Goal: Use online tool/utility

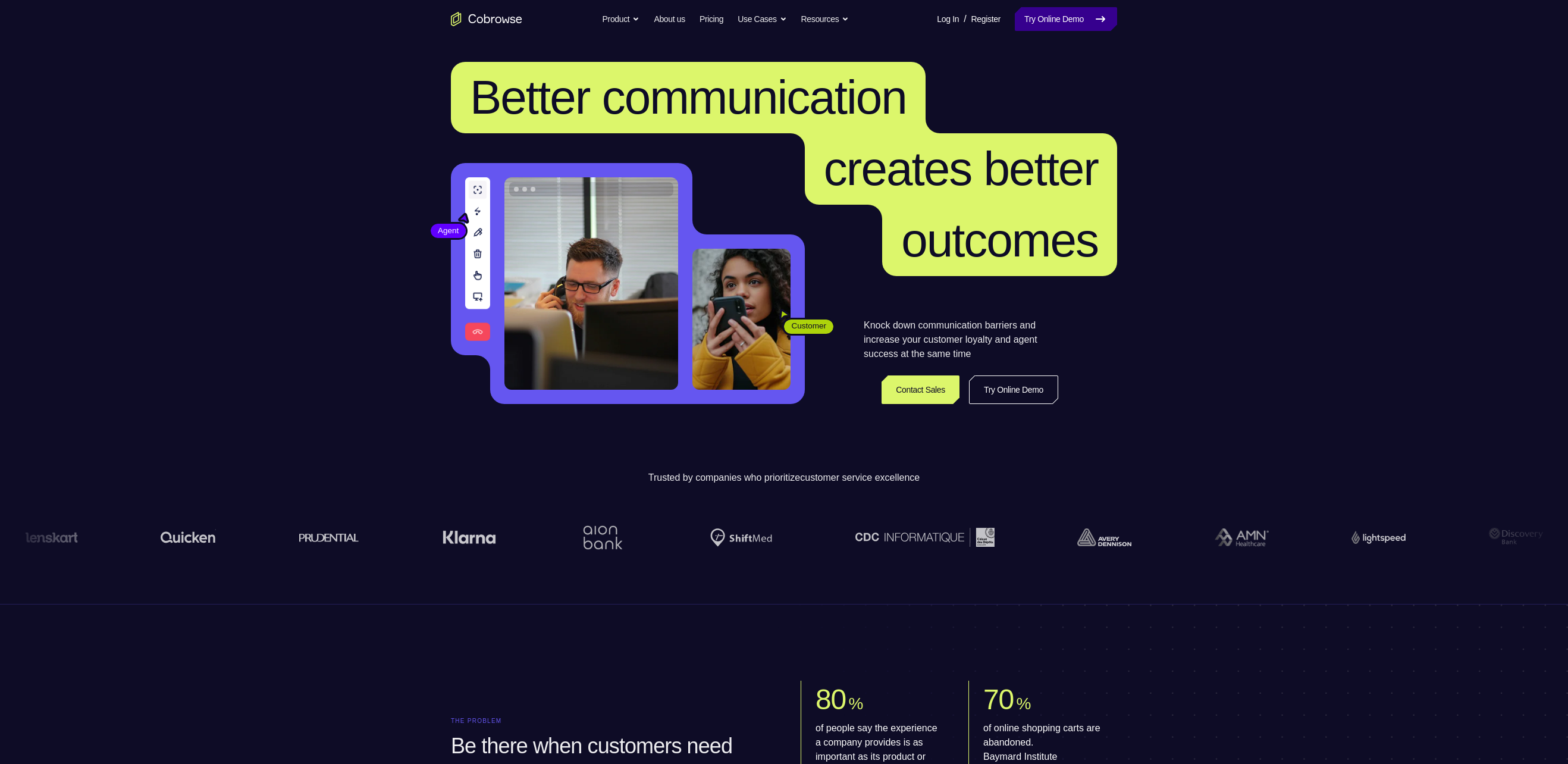
click at [1055, 20] on link "Try Online Demo" at bounding box center [1065, 19] width 102 height 24
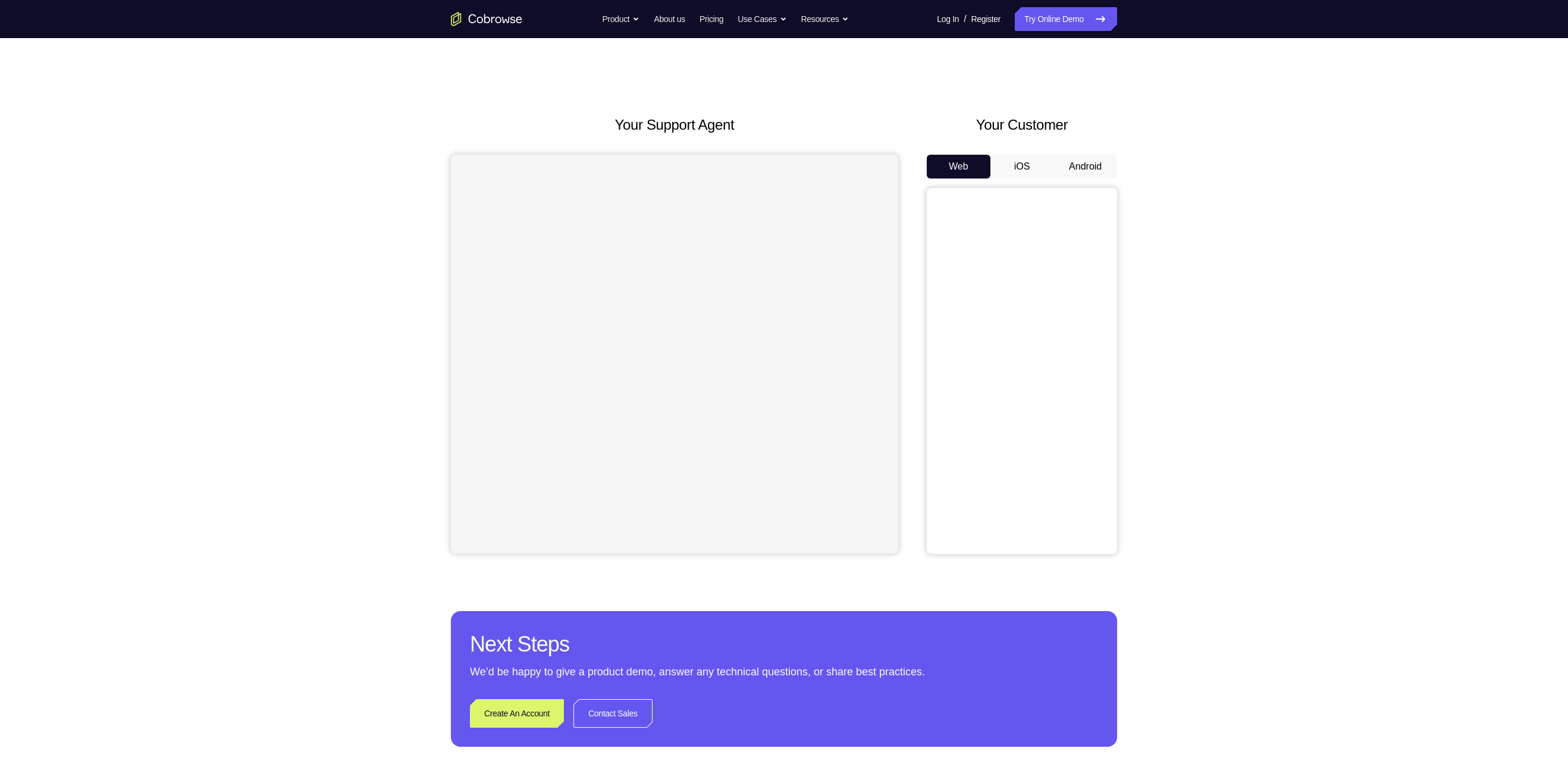
click at [1068, 161] on button "Android" at bounding box center [1085, 166] width 63 height 24
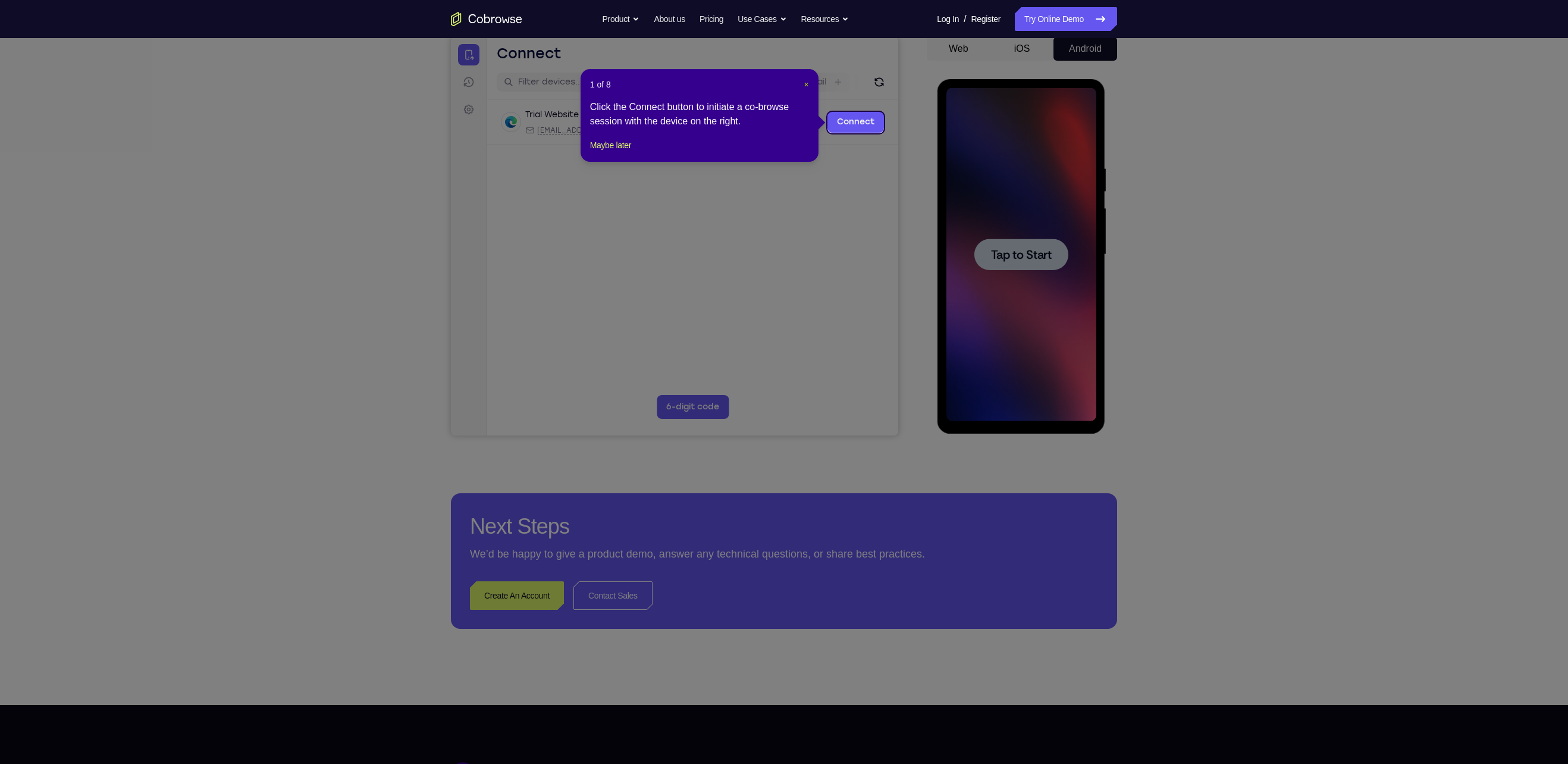
click at [804, 80] on span "×" at bounding box center [806, 84] width 5 height 9
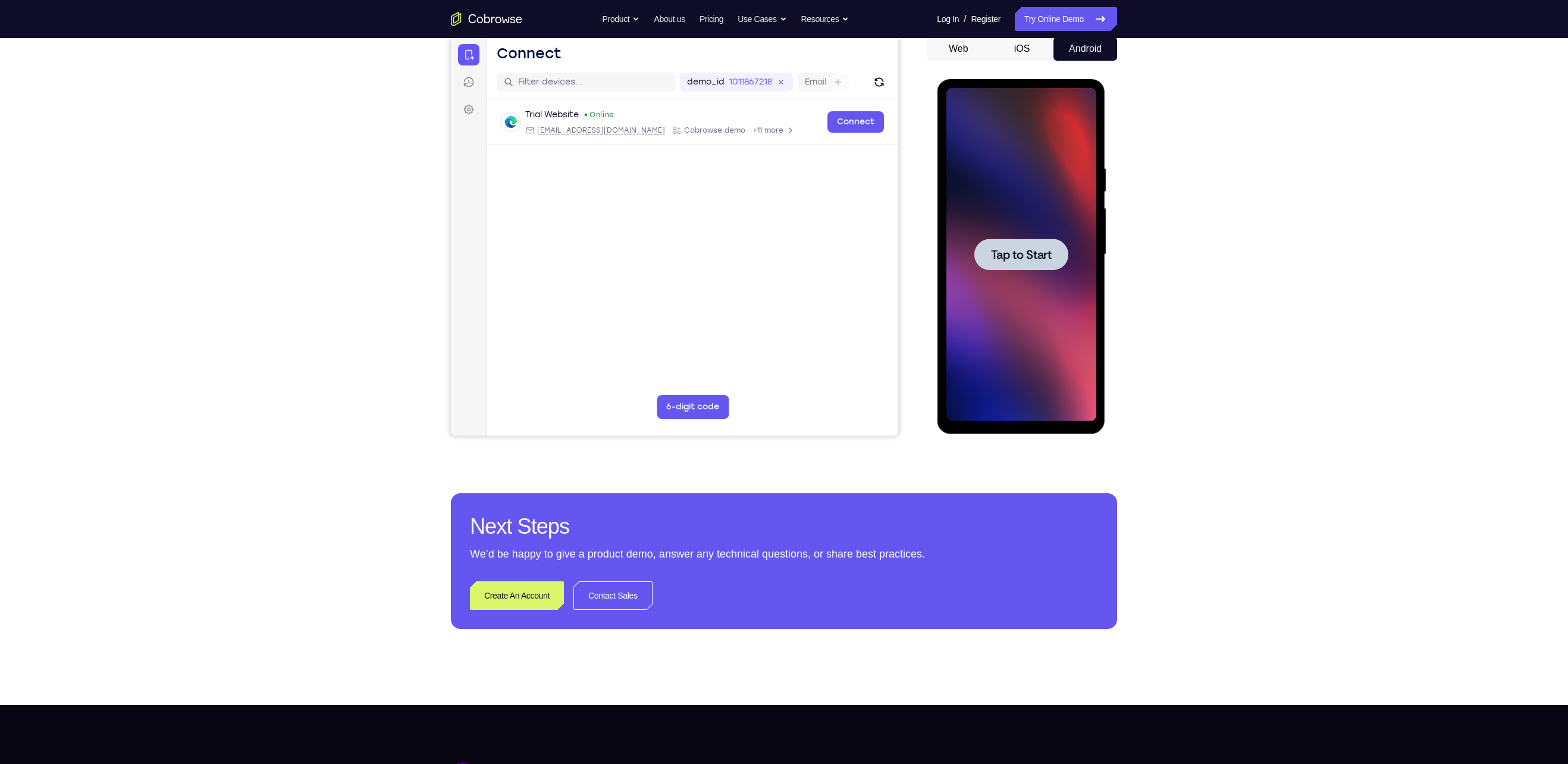
click at [1007, 241] on div at bounding box center [1020, 255] width 94 height 32
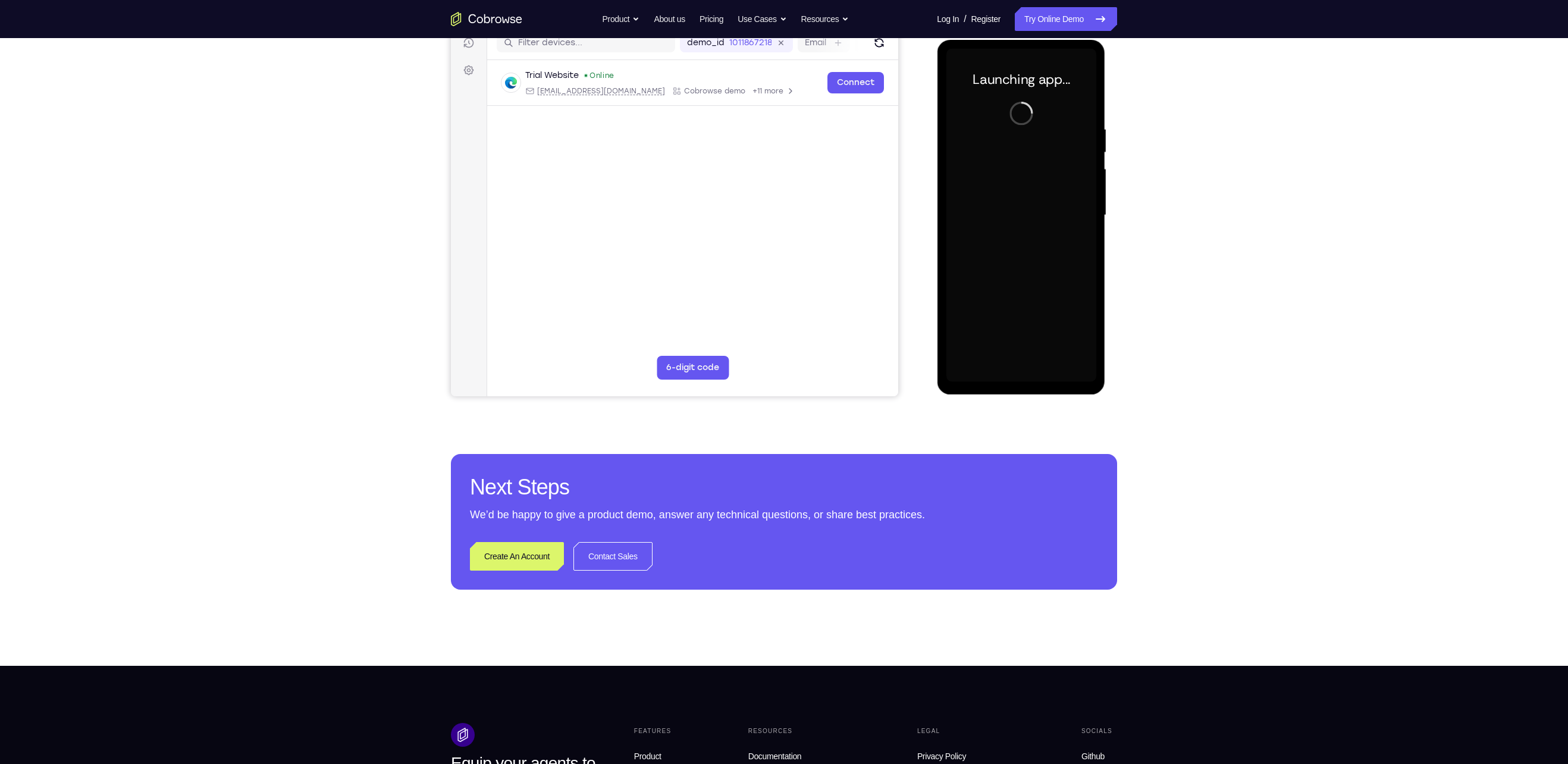
scroll to position [160, 0]
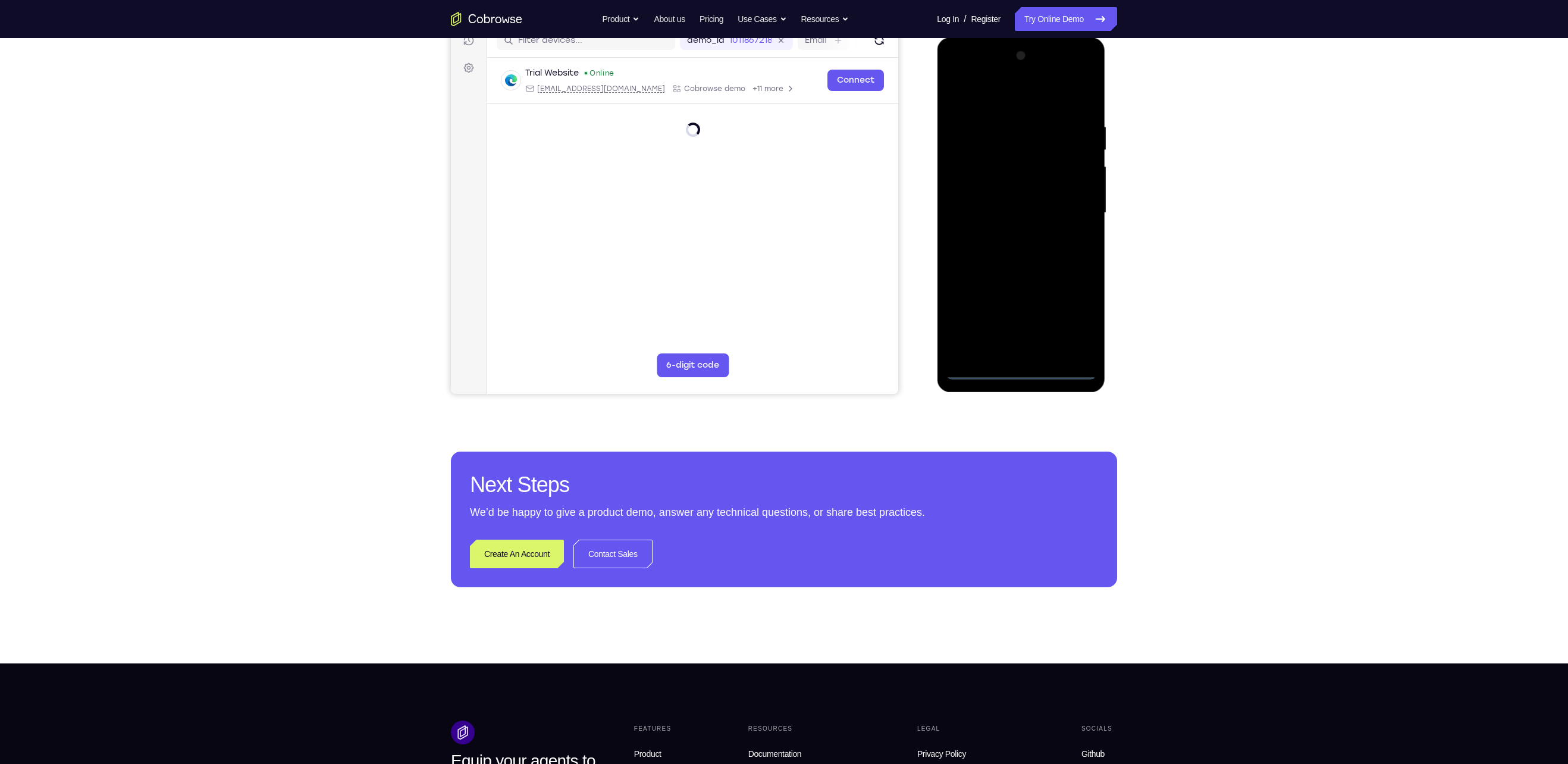
click at [1026, 367] on div at bounding box center [1020, 212] width 150 height 333
click at [1073, 313] on div at bounding box center [1020, 212] width 150 height 333
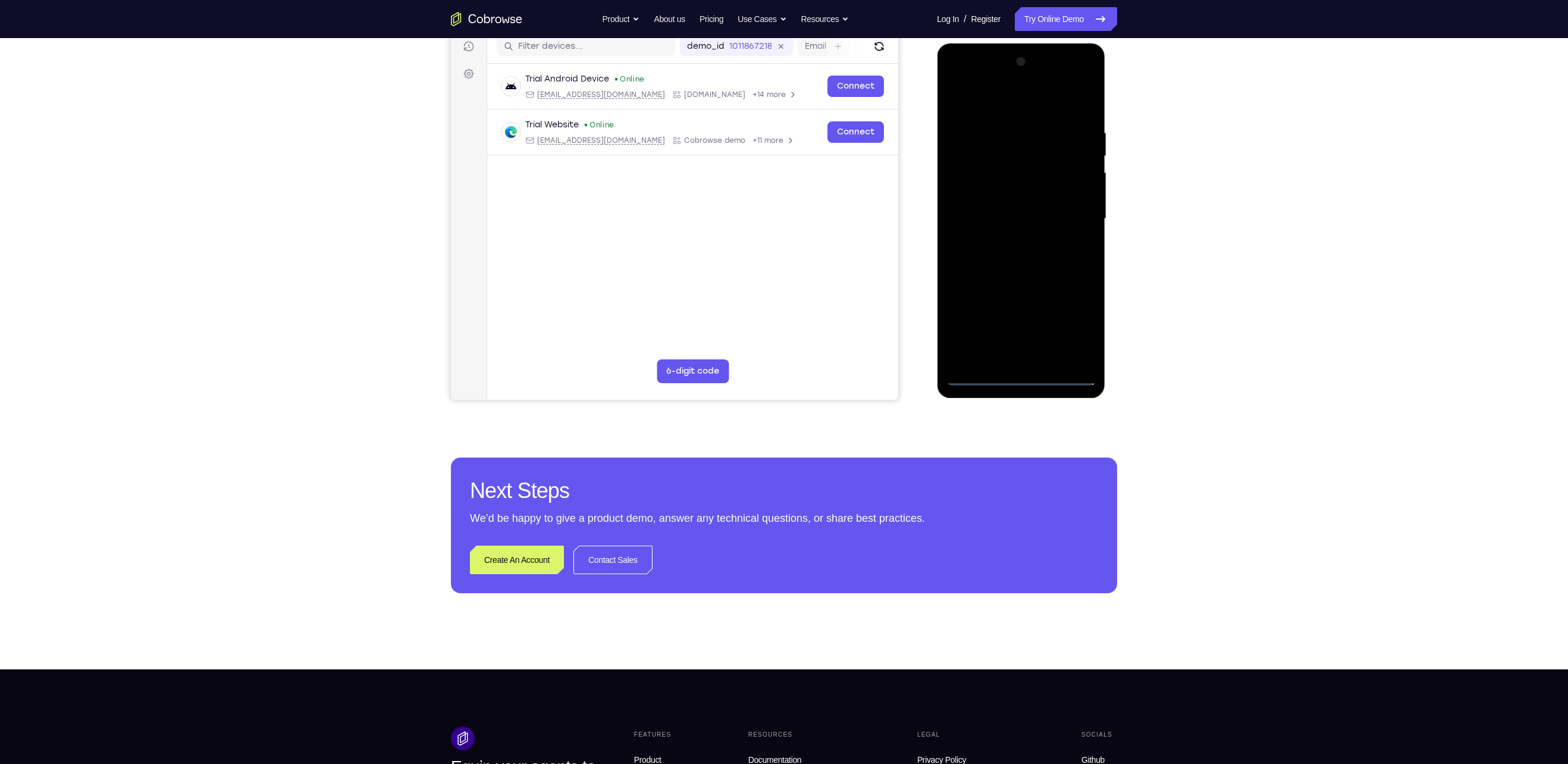
scroll to position [152, 0]
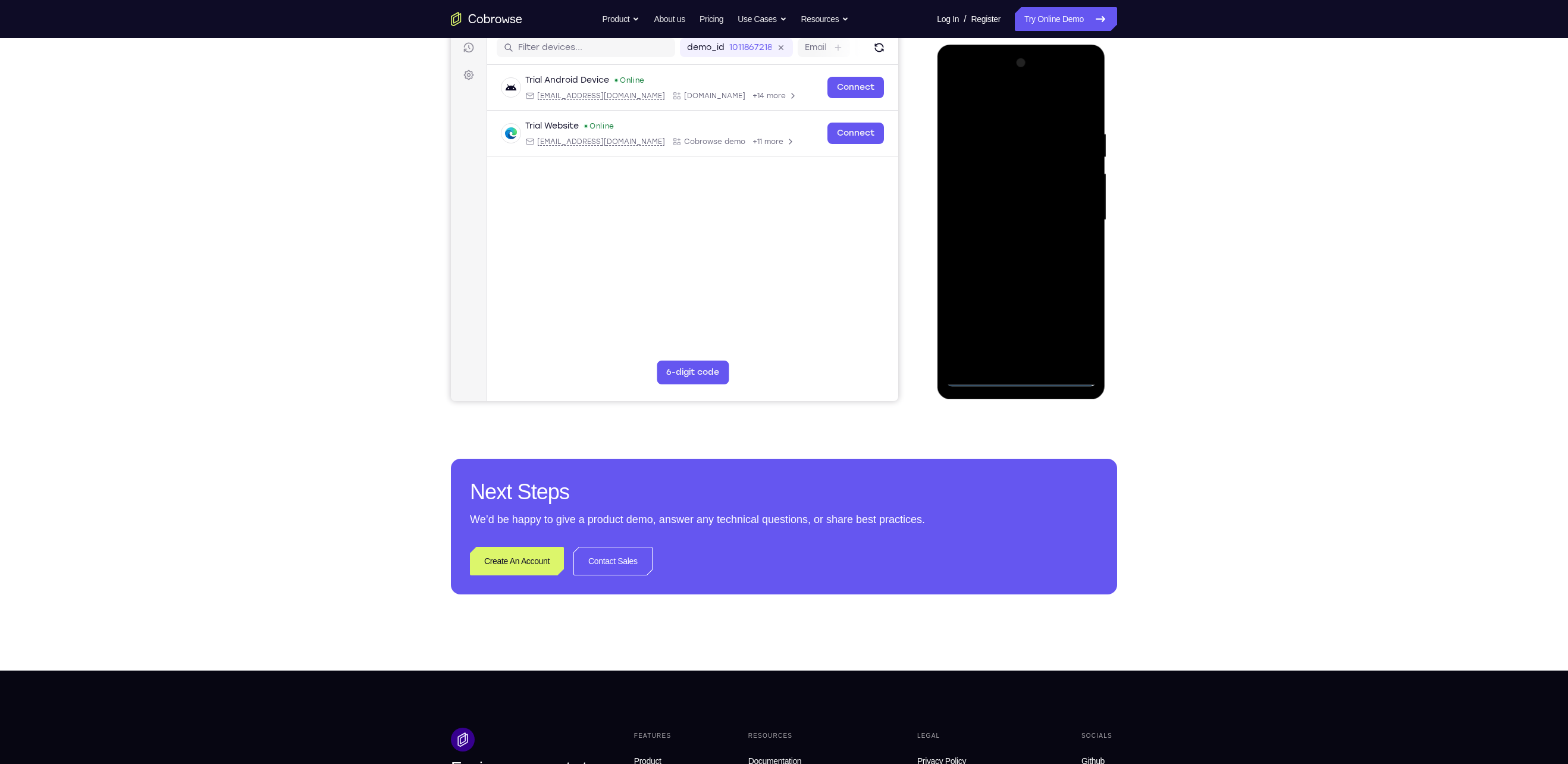
click at [1015, 108] on div at bounding box center [1020, 220] width 150 height 333
click at [1071, 215] on div at bounding box center [1020, 220] width 150 height 333
click at [1007, 243] on div at bounding box center [1020, 220] width 150 height 333
click at [1027, 280] on div at bounding box center [1020, 220] width 150 height 333
click at [991, 160] on div at bounding box center [1020, 220] width 150 height 333
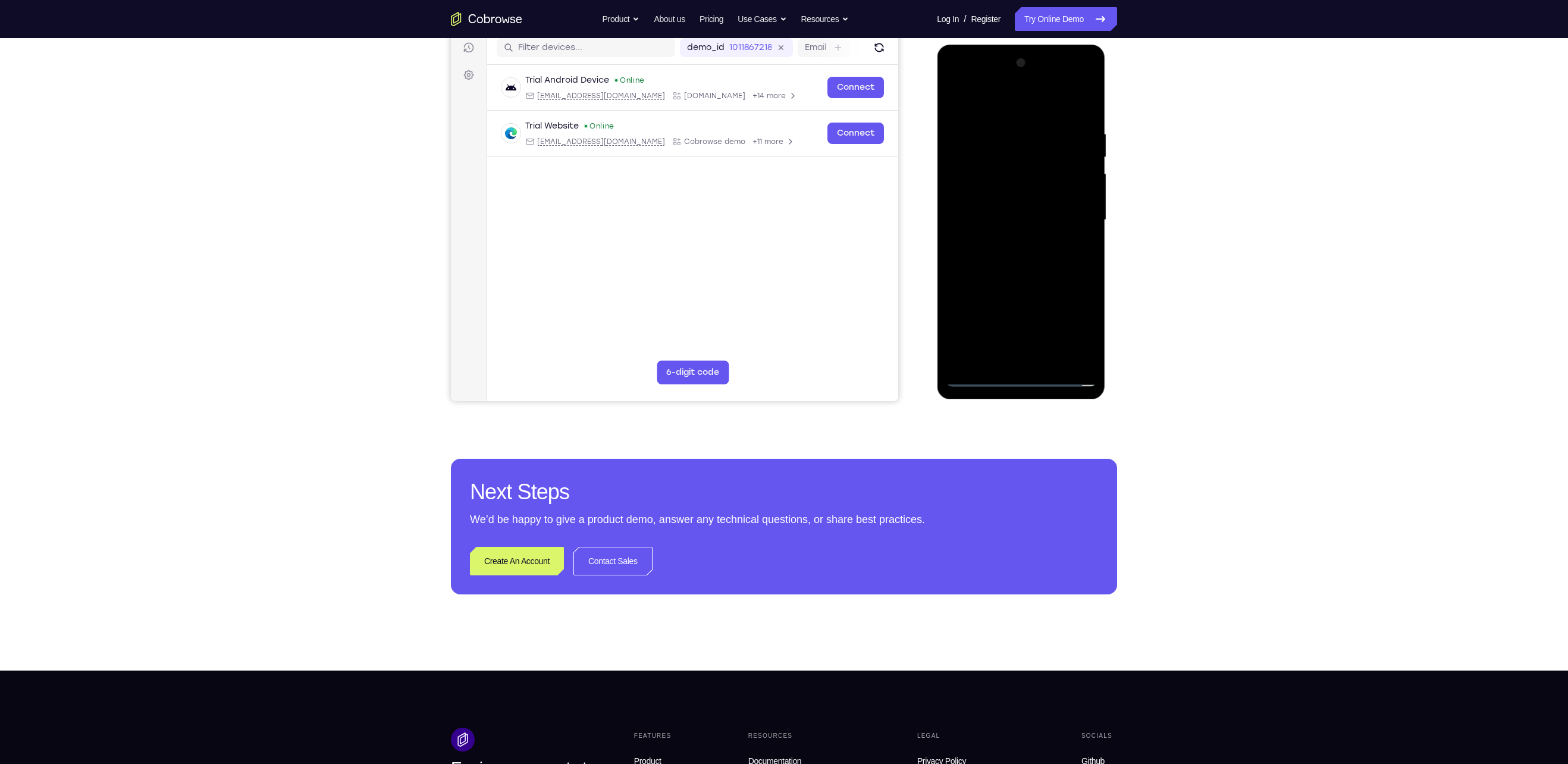
click at [991, 160] on div at bounding box center [1020, 220] width 150 height 333
click at [992, 186] on div at bounding box center [1020, 220] width 150 height 333
click at [971, 168] on div at bounding box center [1020, 220] width 150 height 333
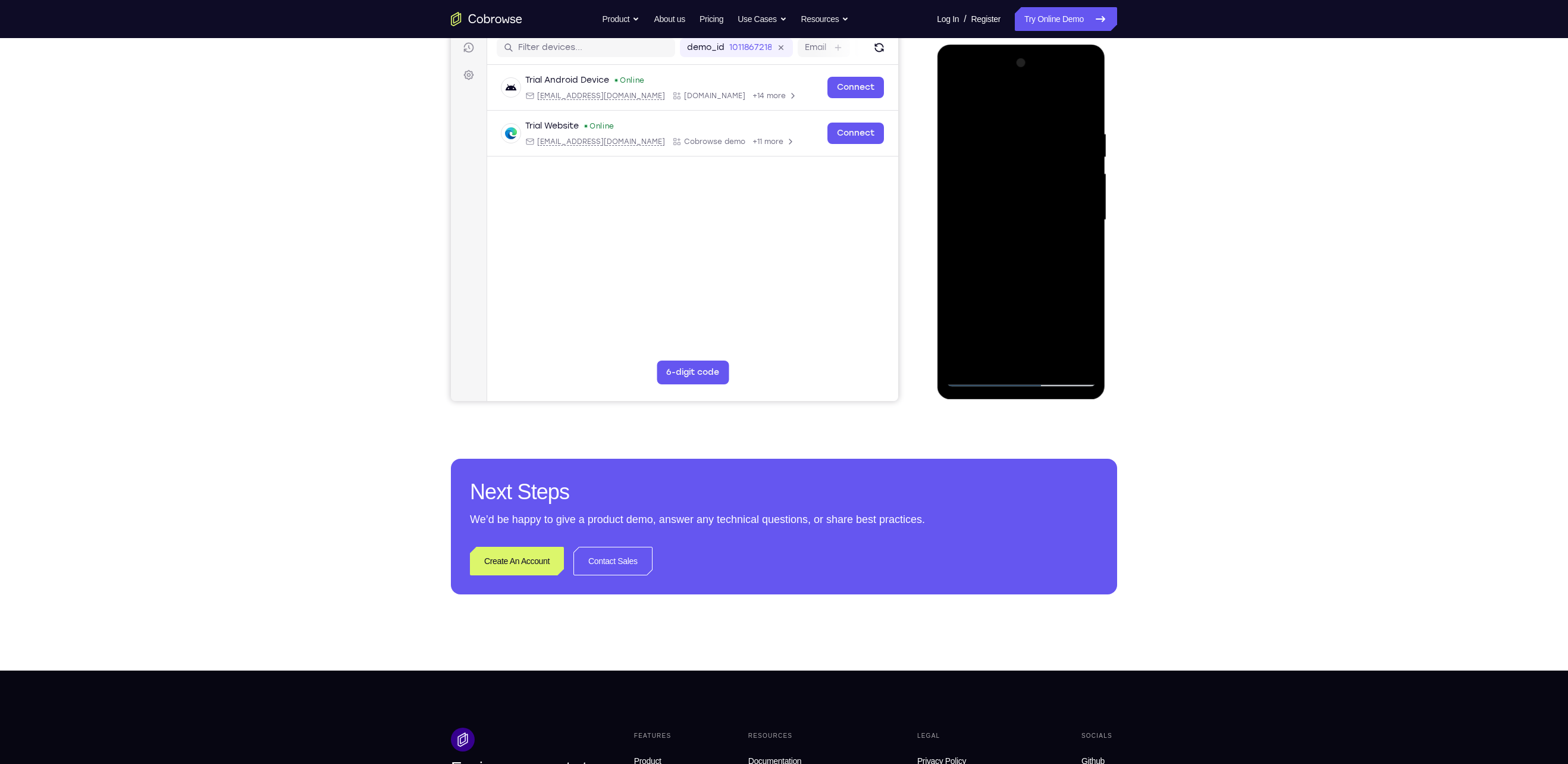
click at [1082, 114] on div at bounding box center [1020, 220] width 150 height 333
click at [997, 127] on div at bounding box center [1020, 220] width 150 height 333
click at [1066, 208] on div at bounding box center [1020, 220] width 150 height 333
click at [1080, 191] on div at bounding box center [1020, 220] width 150 height 333
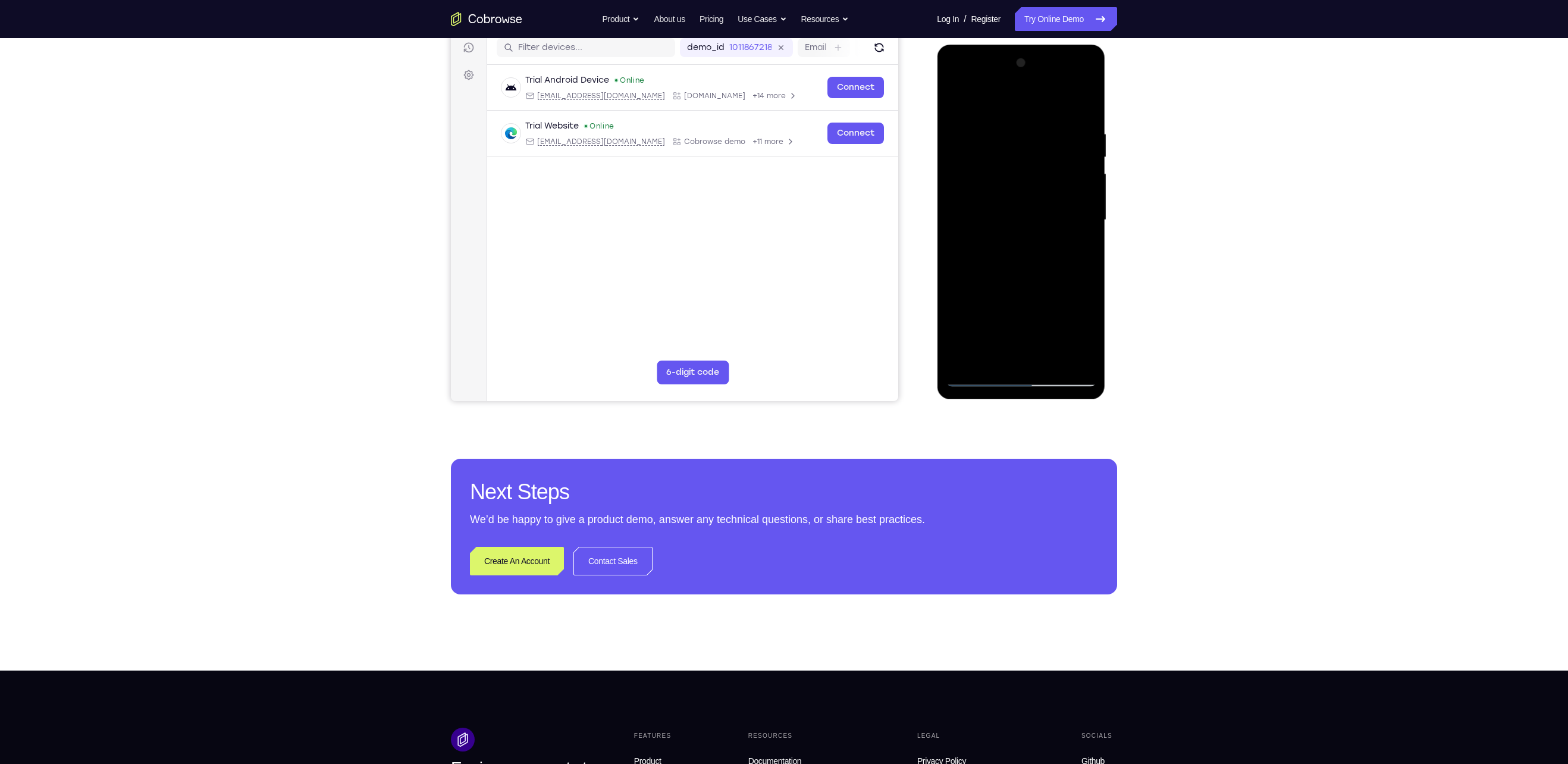
click at [1080, 191] on div at bounding box center [1020, 220] width 150 height 333
click at [960, 226] on div at bounding box center [1020, 220] width 150 height 333
click at [1067, 221] on div at bounding box center [1020, 220] width 150 height 333
click at [962, 212] on div at bounding box center [1020, 220] width 150 height 333
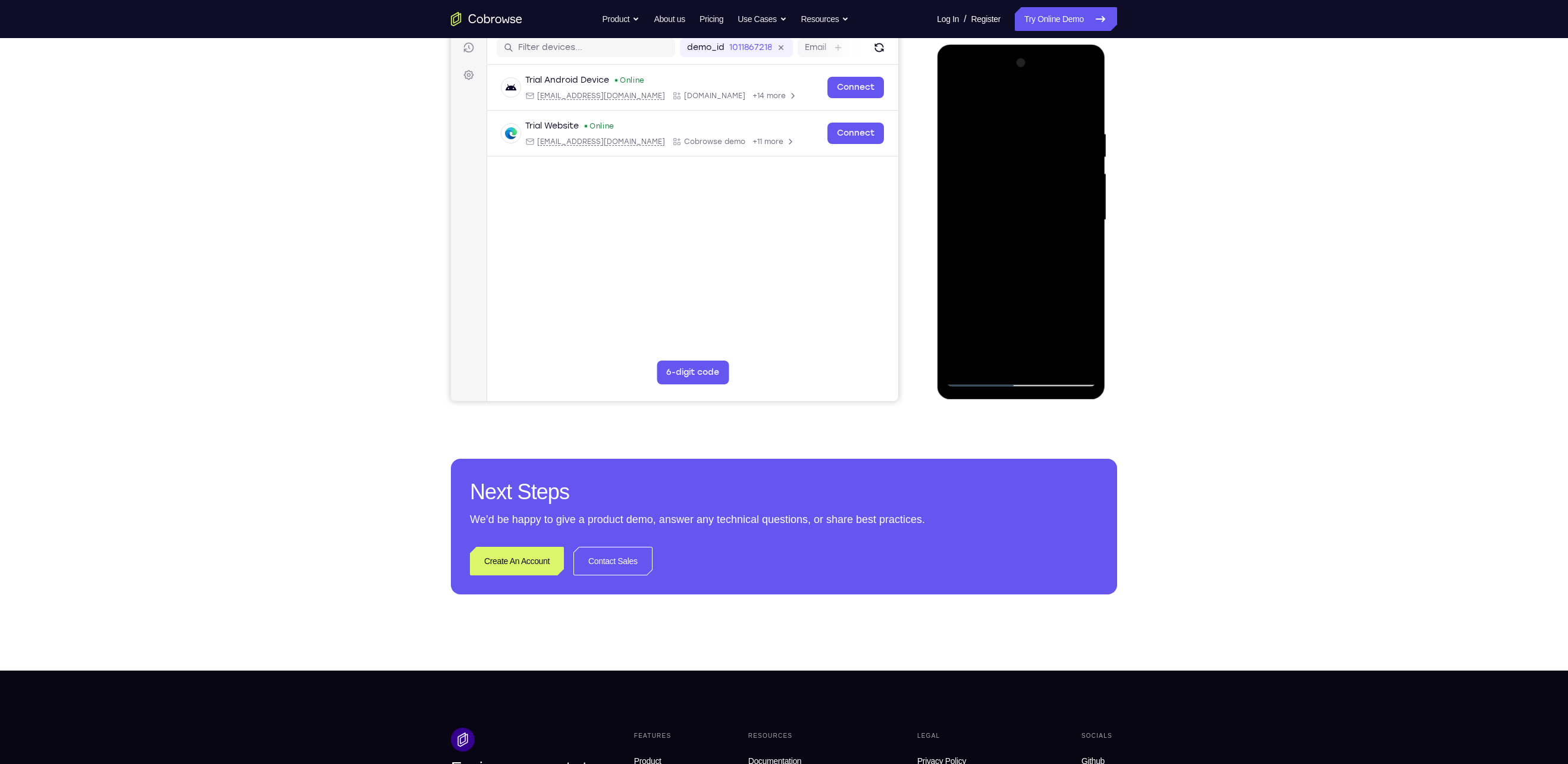
click at [1010, 220] on div at bounding box center [1020, 220] width 150 height 333
click at [1026, 203] on div at bounding box center [1020, 220] width 150 height 333
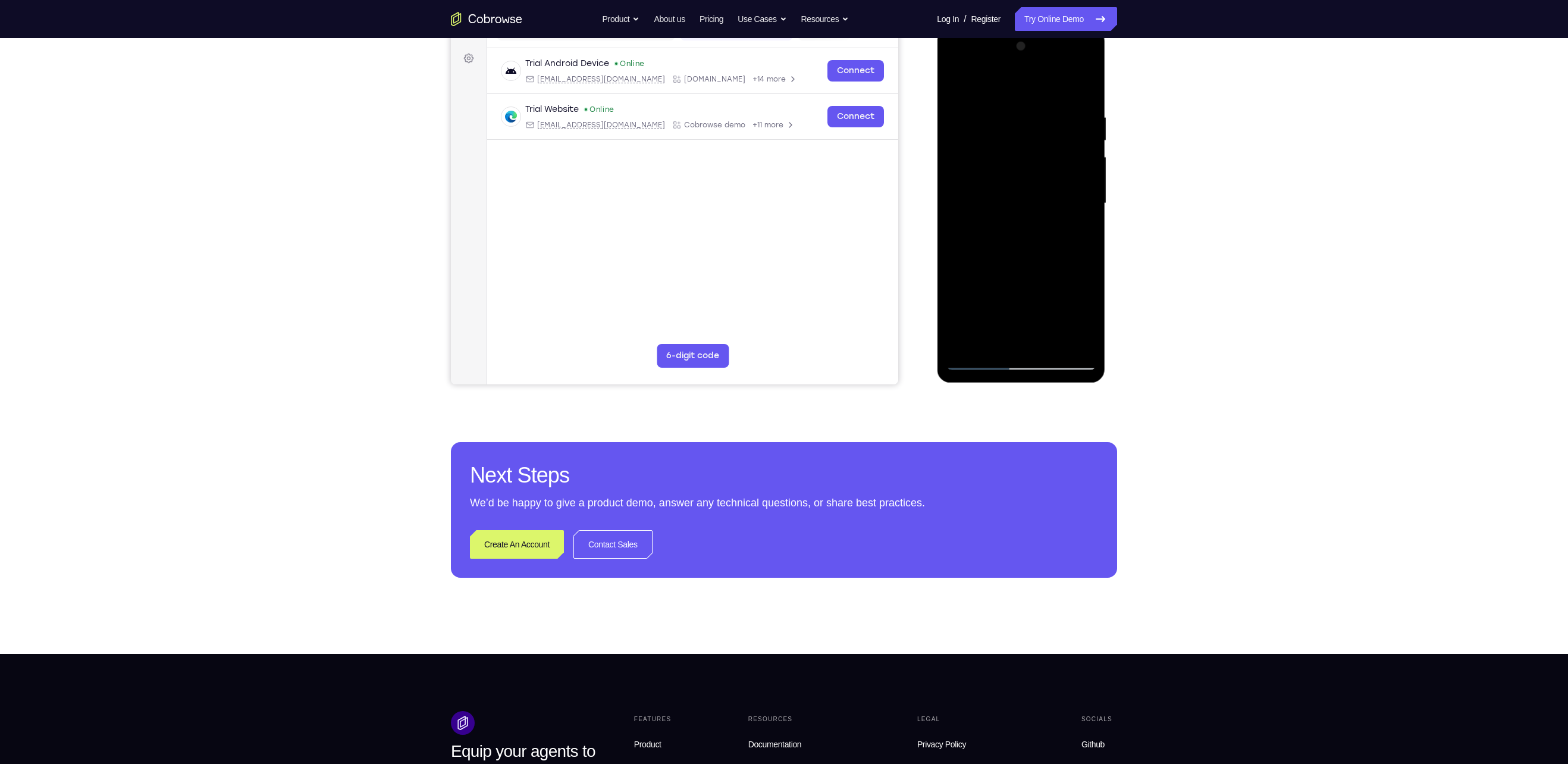
scroll to position [168, 0]
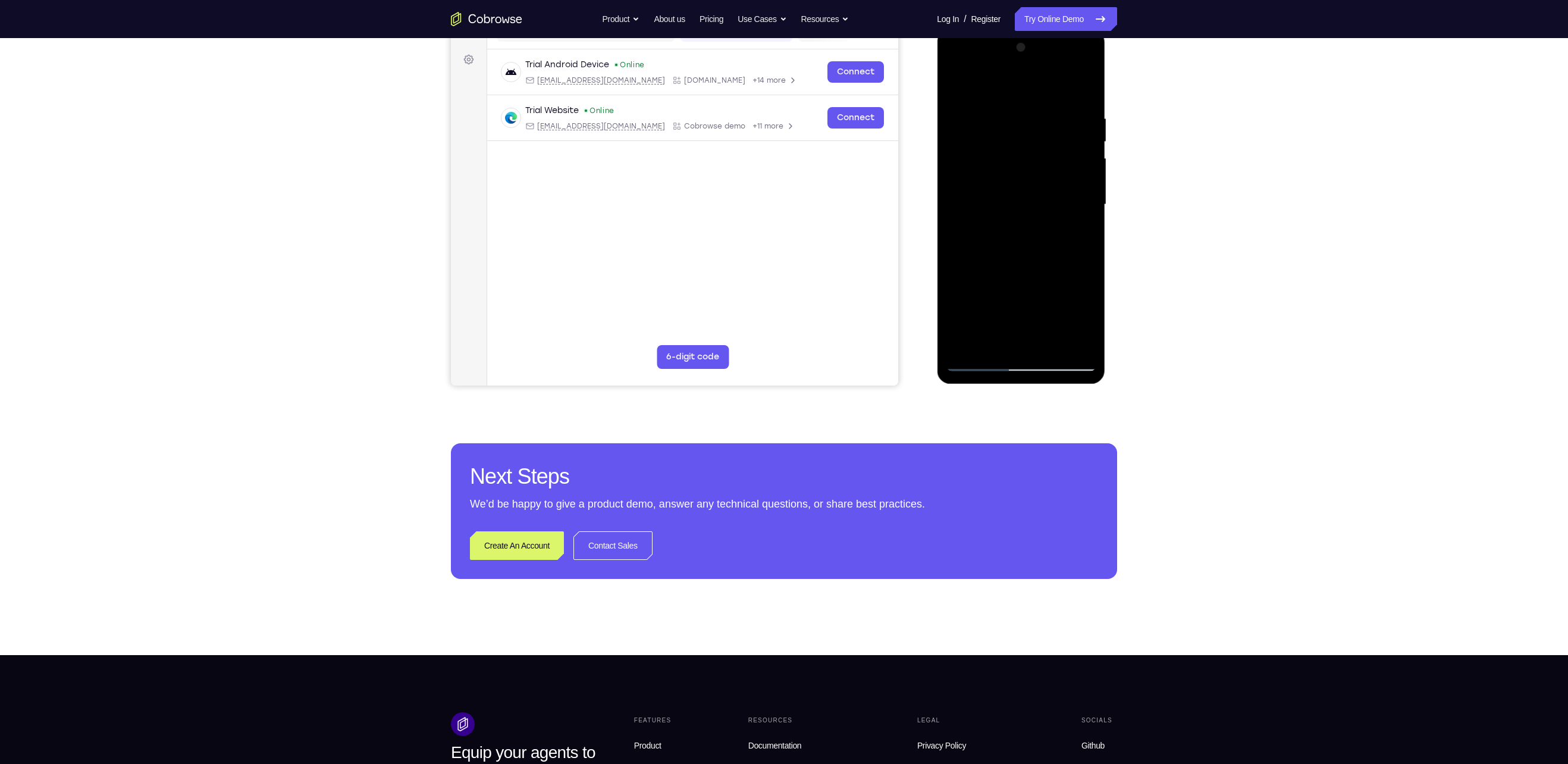
click at [1088, 211] on div at bounding box center [1020, 205] width 150 height 333
click at [1086, 215] on div at bounding box center [1020, 205] width 150 height 333
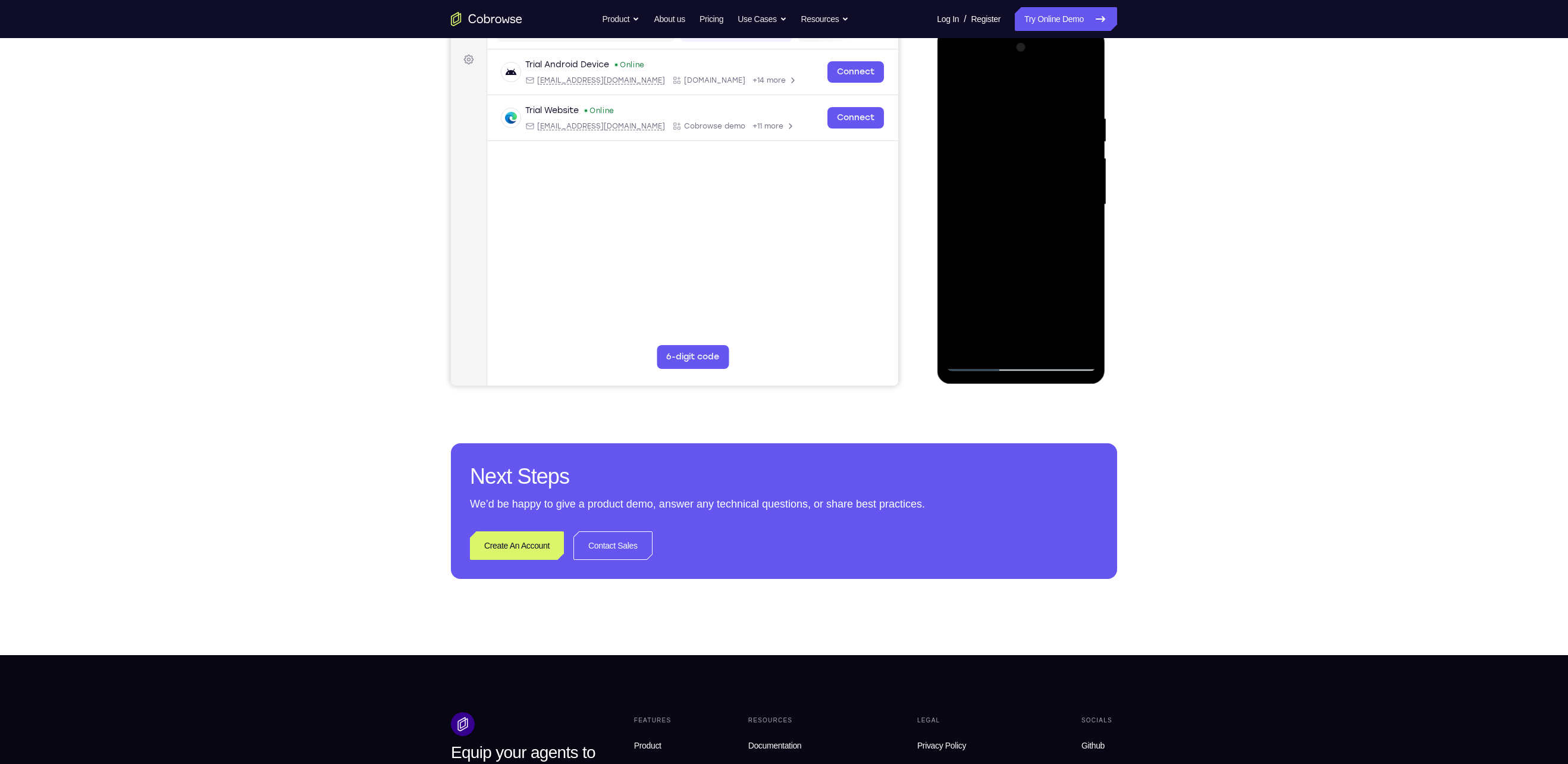
click at [1086, 215] on div at bounding box center [1020, 205] width 150 height 333
click at [957, 82] on div at bounding box center [1020, 205] width 150 height 333
click at [1085, 82] on div at bounding box center [1020, 205] width 150 height 333
drag, startPoint x: 1059, startPoint y: 121, endPoint x: 952, endPoint y: 136, distance: 108.0
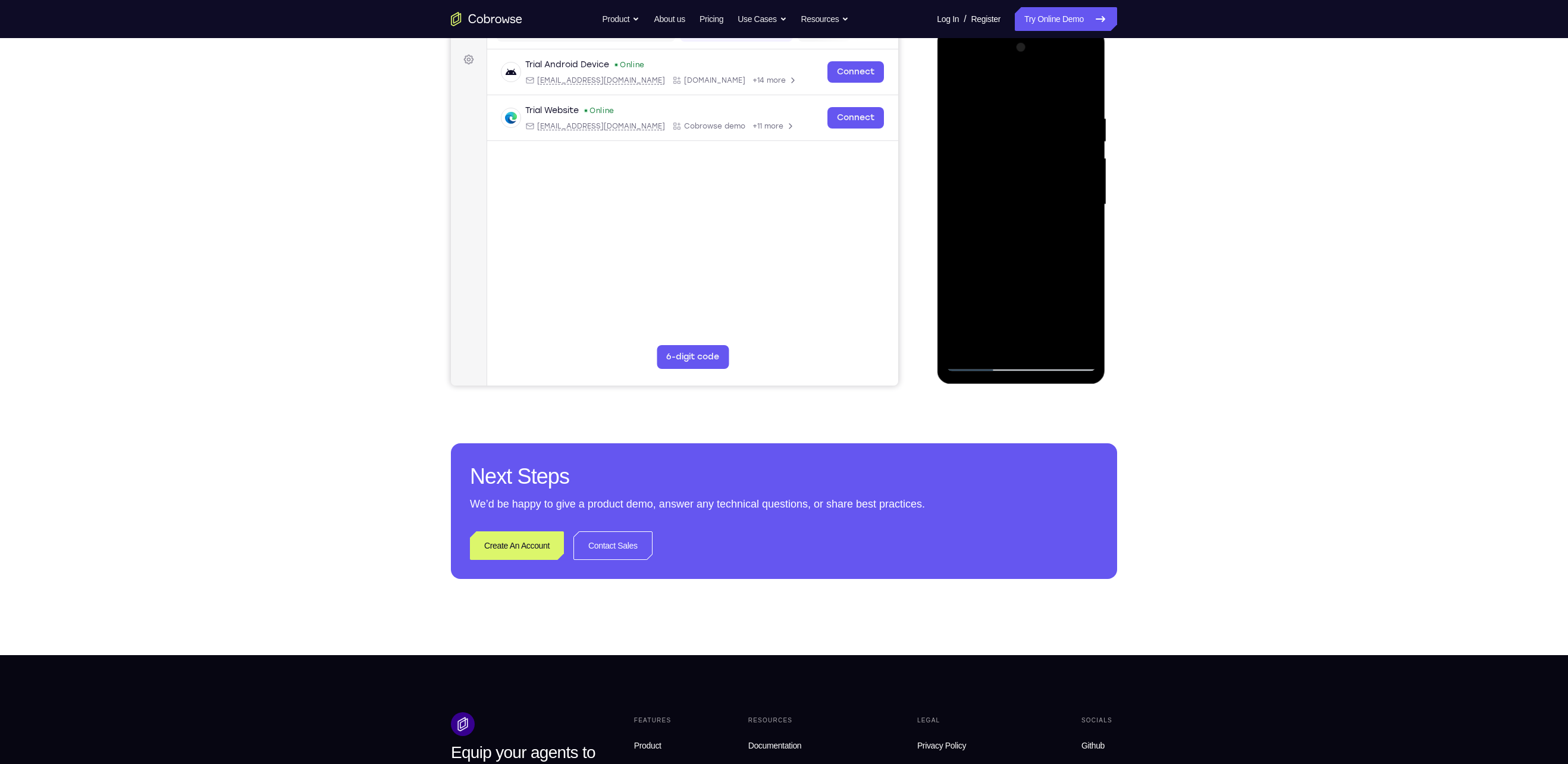
click at [952, 136] on div at bounding box center [1020, 205] width 150 height 333
drag, startPoint x: 1056, startPoint y: 106, endPoint x: 982, endPoint y: 120, distance: 75.3
click at [982, 120] on div at bounding box center [1020, 205] width 150 height 333
drag, startPoint x: 988, startPoint y: 226, endPoint x: 995, endPoint y: 82, distance: 144.2
click at [995, 82] on div at bounding box center [1020, 205] width 150 height 333
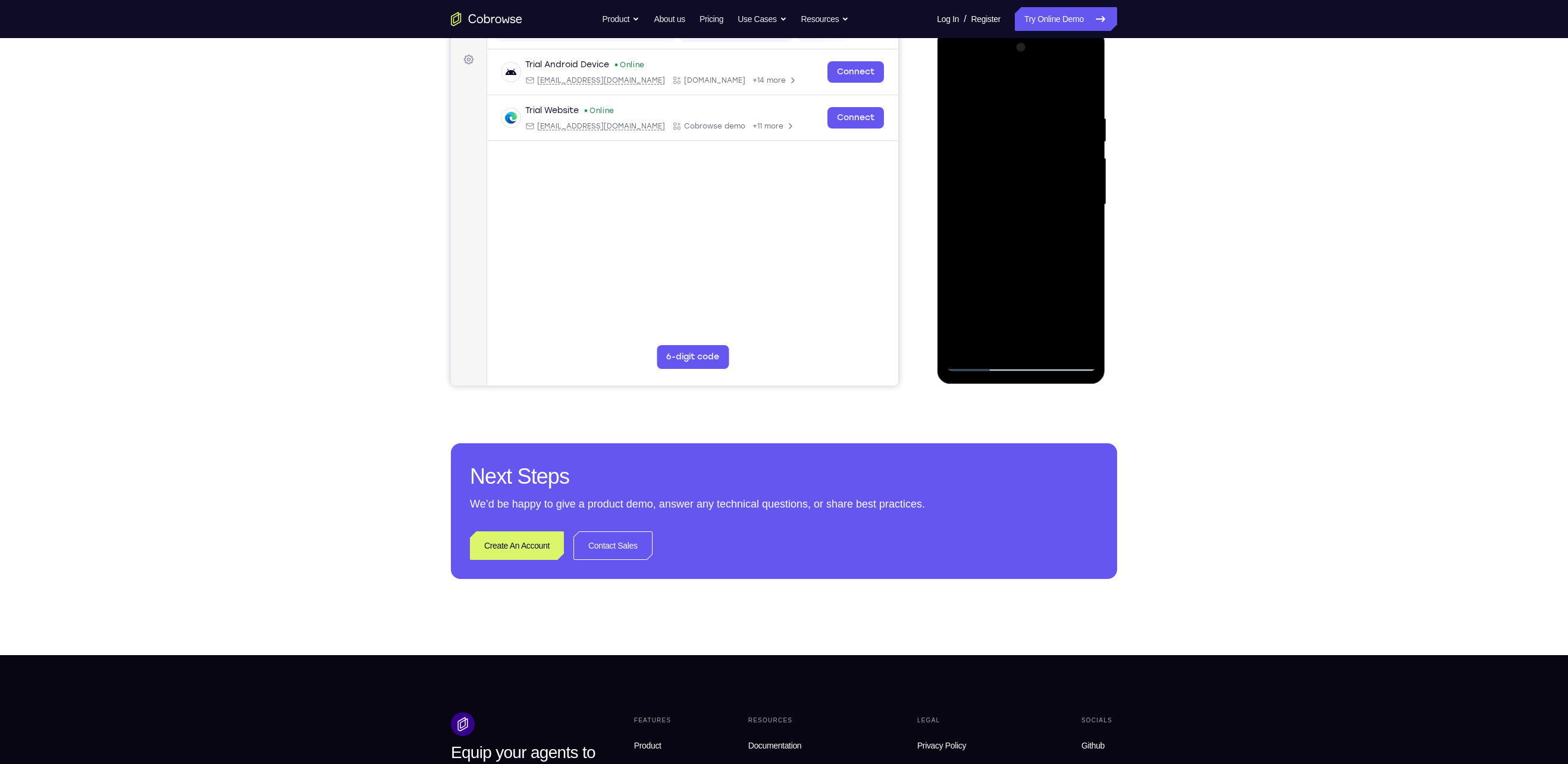
drag, startPoint x: 1015, startPoint y: 224, endPoint x: 1040, endPoint y: 88, distance: 138.3
click at [1040, 88] on div at bounding box center [1020, 205] width 150 height 333
drag, startPoint x: 1034, startPoint y: 174, endPoint x: 1048, endPoint y: 85, distance: 90.1
click at [1048, 85] on div at bounding box center [1020, 205] width 150 height 333
drag, startPoint x: 1024, startPoint y: 187, endPoint x: 1055, endPoint y: 64, distance: 126.8
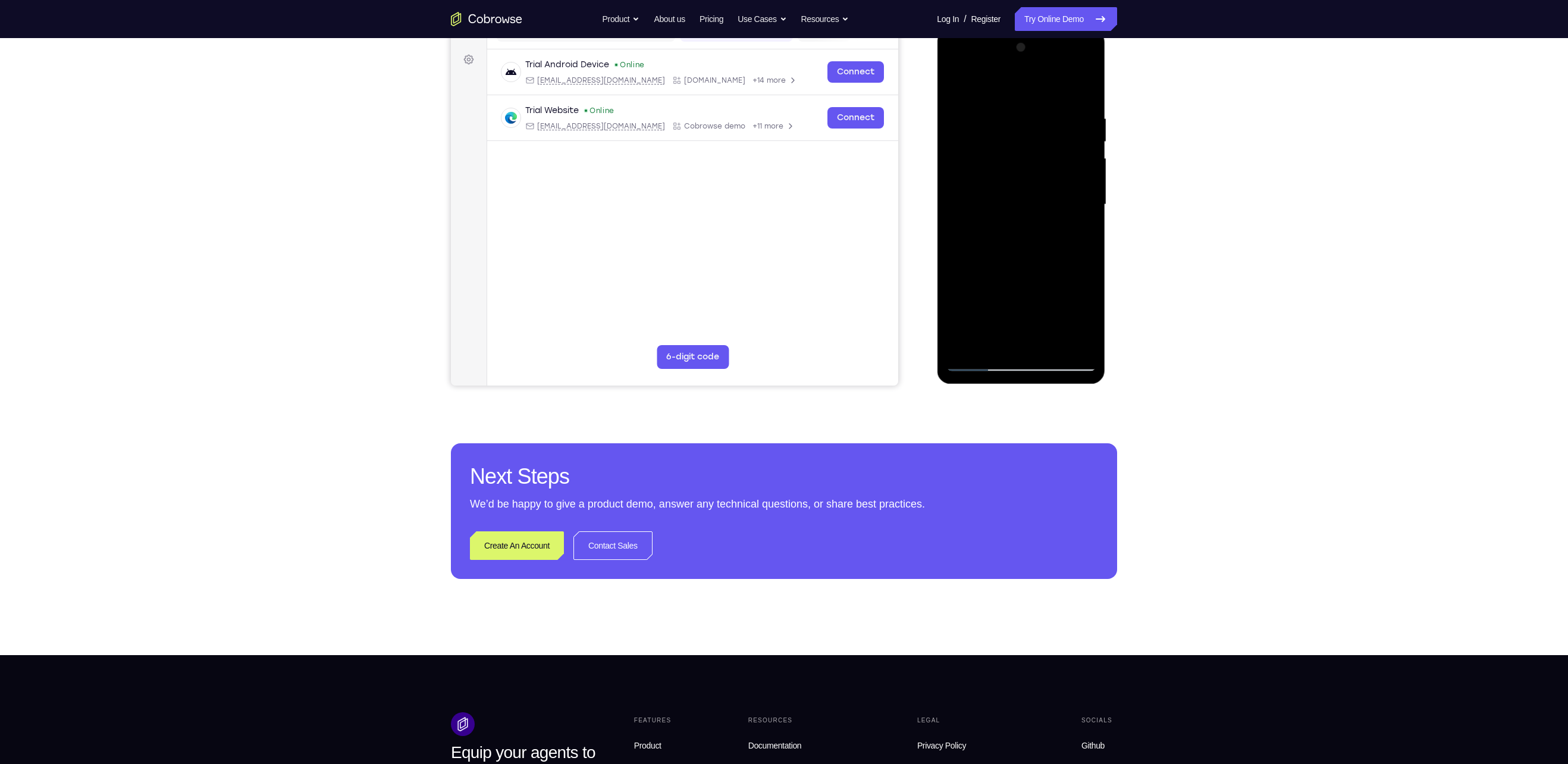
click at [1055, 64] on div at bounding box center [1020, 205] width 150 height 333
drag, startPoint x: 1032, startPoint y: 199, endPoint x: 1050, endPoint y: 69, distance: 131.2
click at [1050, 69] on div at bounding box center [1020, 205] width 150 height 333
drag, startPoint x: 1031, startPoint y: 191, endPoint x: 1044, endPoint y: 84, distance: 107.8
click at [1044, 84] on div at bounding box center [1020, 205] width 150 height 333
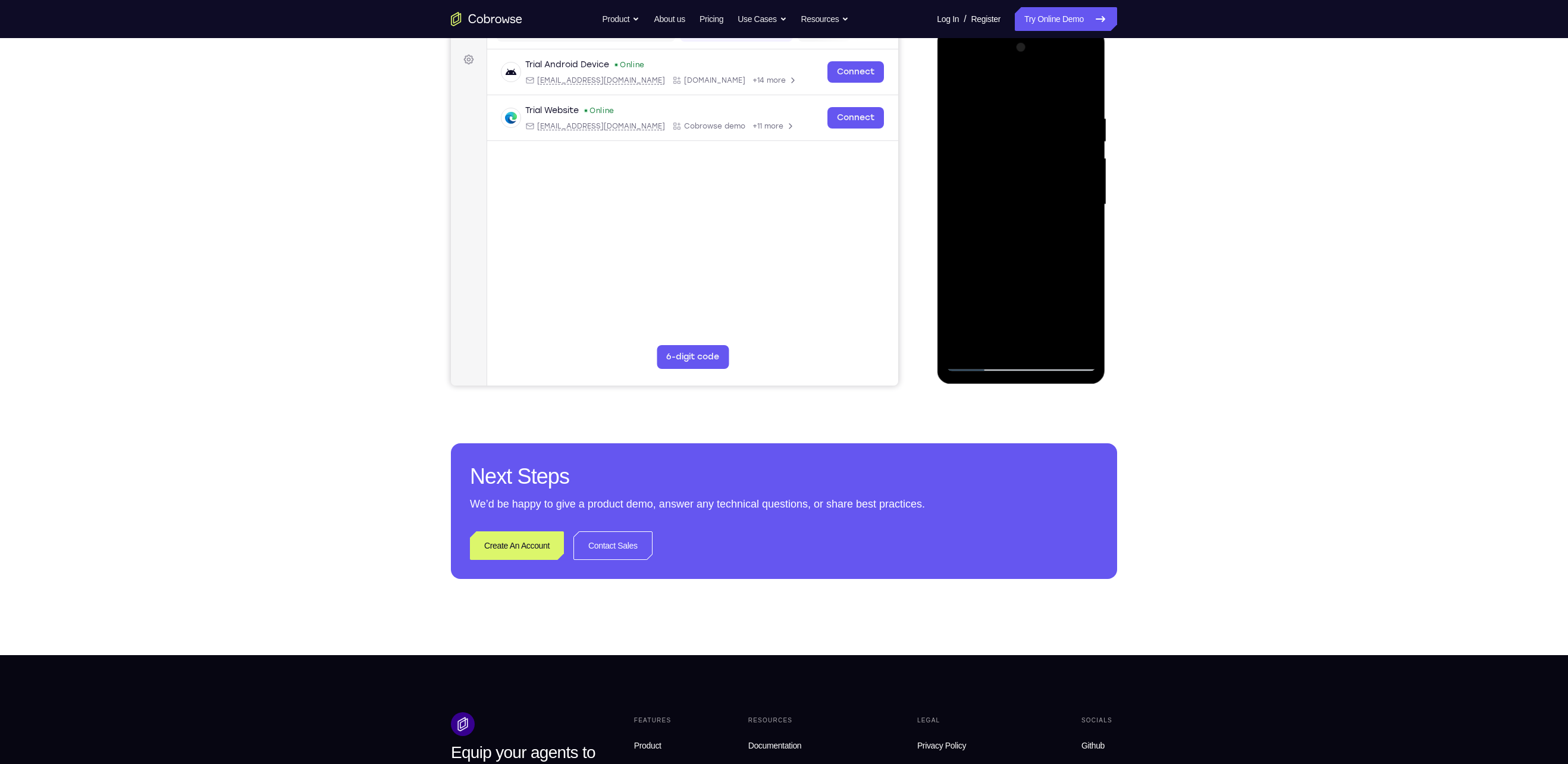
drag, startPoint x: 1041, startPoint y: 218, endPoint x: 1067, endPoint y: 96, distance: 124.7
click at [1067, 96] on div at bounding box center [1020, 205] width 150 height 333
click at [1086, 208] on div at bounding box center [1020, 205] width 150 height 333
click at [1088, 187] on div at bounding box center [1020, 205] width 150 height 333
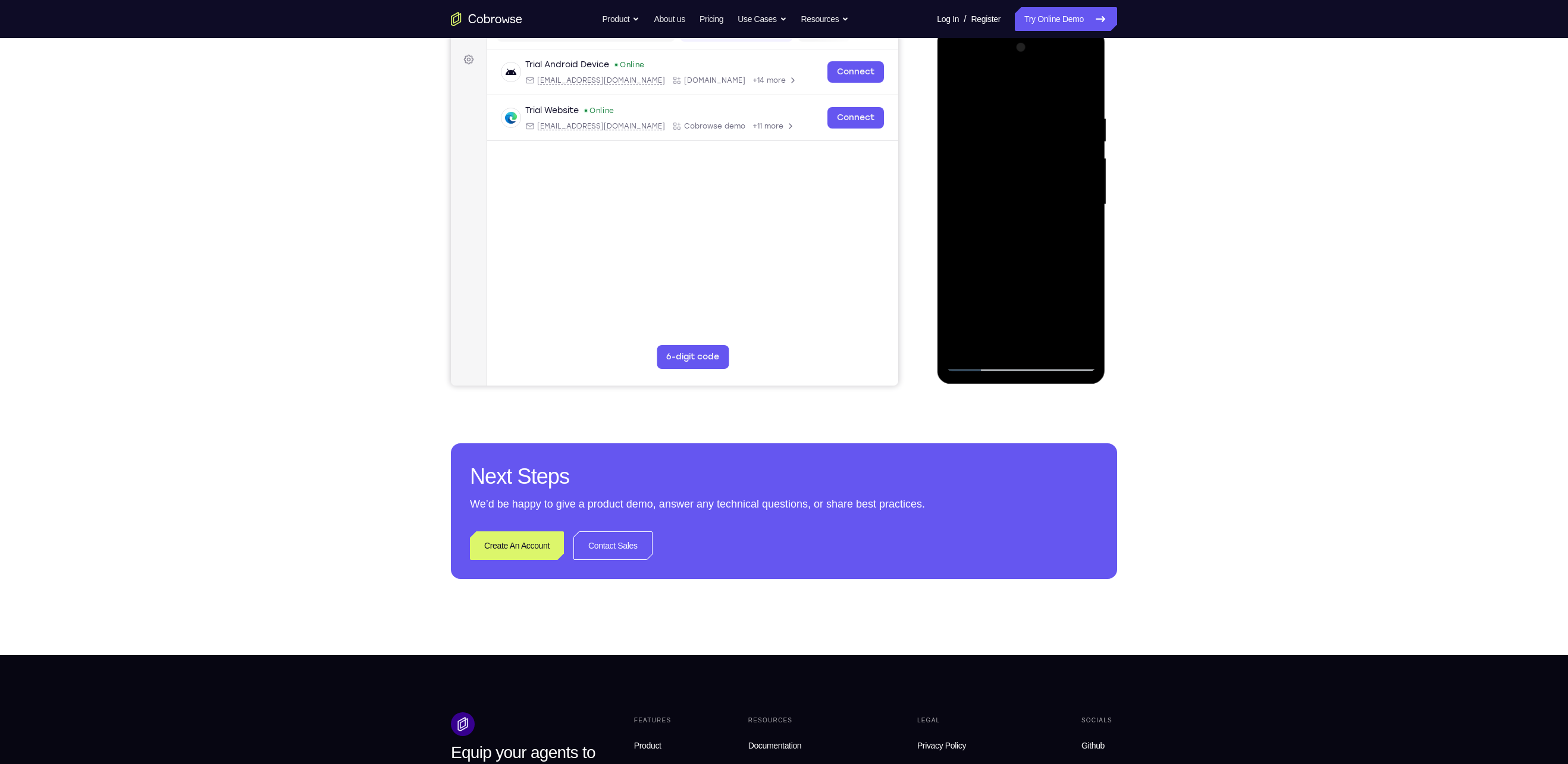
click at [1088, 187] on div at bounding box center [1020, 205] width 150 height 333
drag, startPoint x: 1024, startPoint y: 261, endPoint x: 1040, endPoint y: 164, distance: 98.3
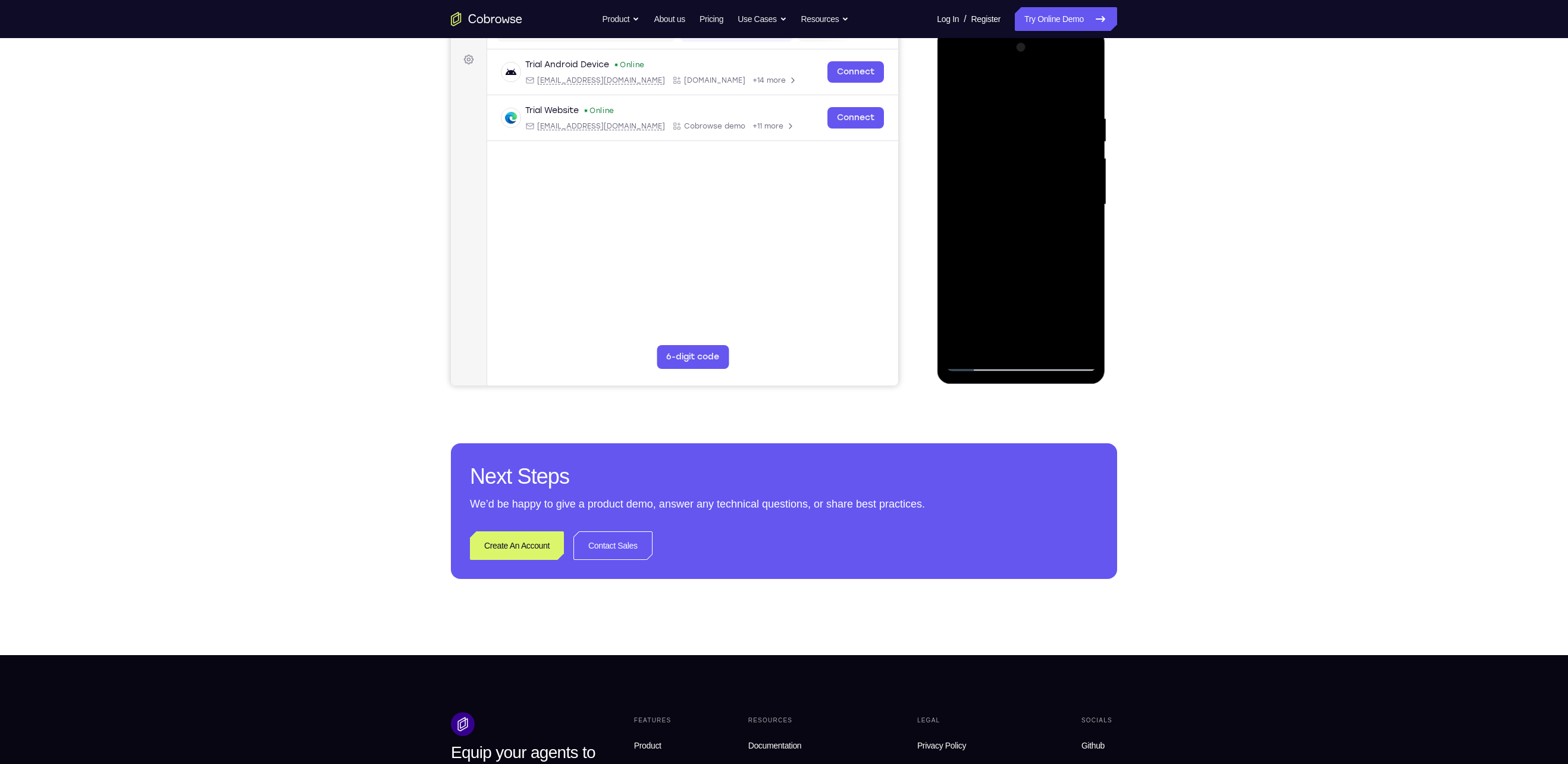
click at [1040, 164] on div at bounding box center [1020, 205] width 150 height 333
drag, startPoint x: 1032, startPoint y: 251, endPoint x: 1046, endPoint y: 154, distance: 98.0
click at [1046, 154] on div at bounding box center [1020, 205] width 150 height 333
drag, startPoint x: 1038, startPoint y: 234, endPoint x: 1055, endPoint y: 160, distance: 75.9
click at [1055, 160] on div at bounding box center [1020, 205] width 150 height 333
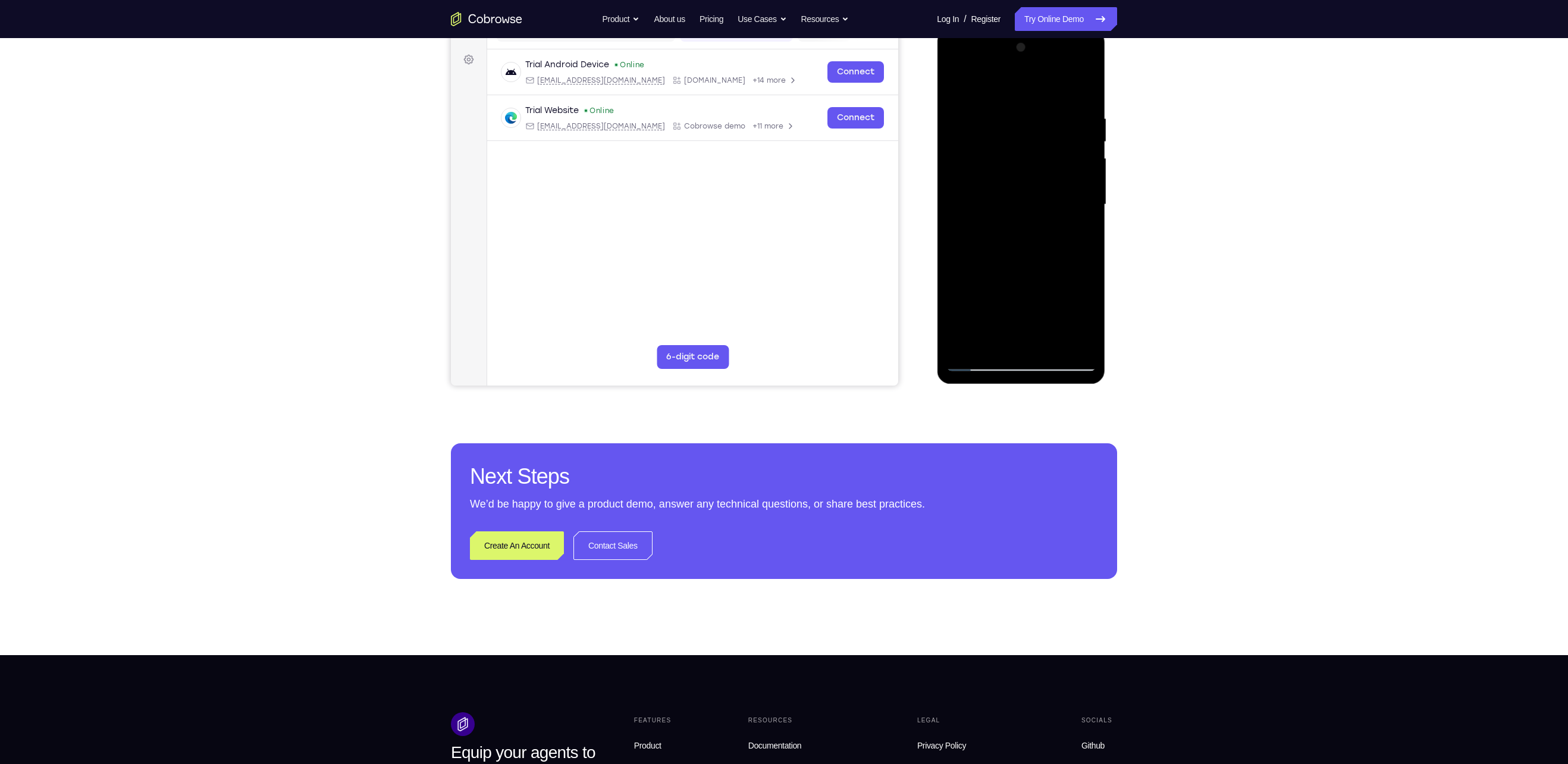
click at [1080, 340] on div at bounding box center [1020, 205] width 150 height 333
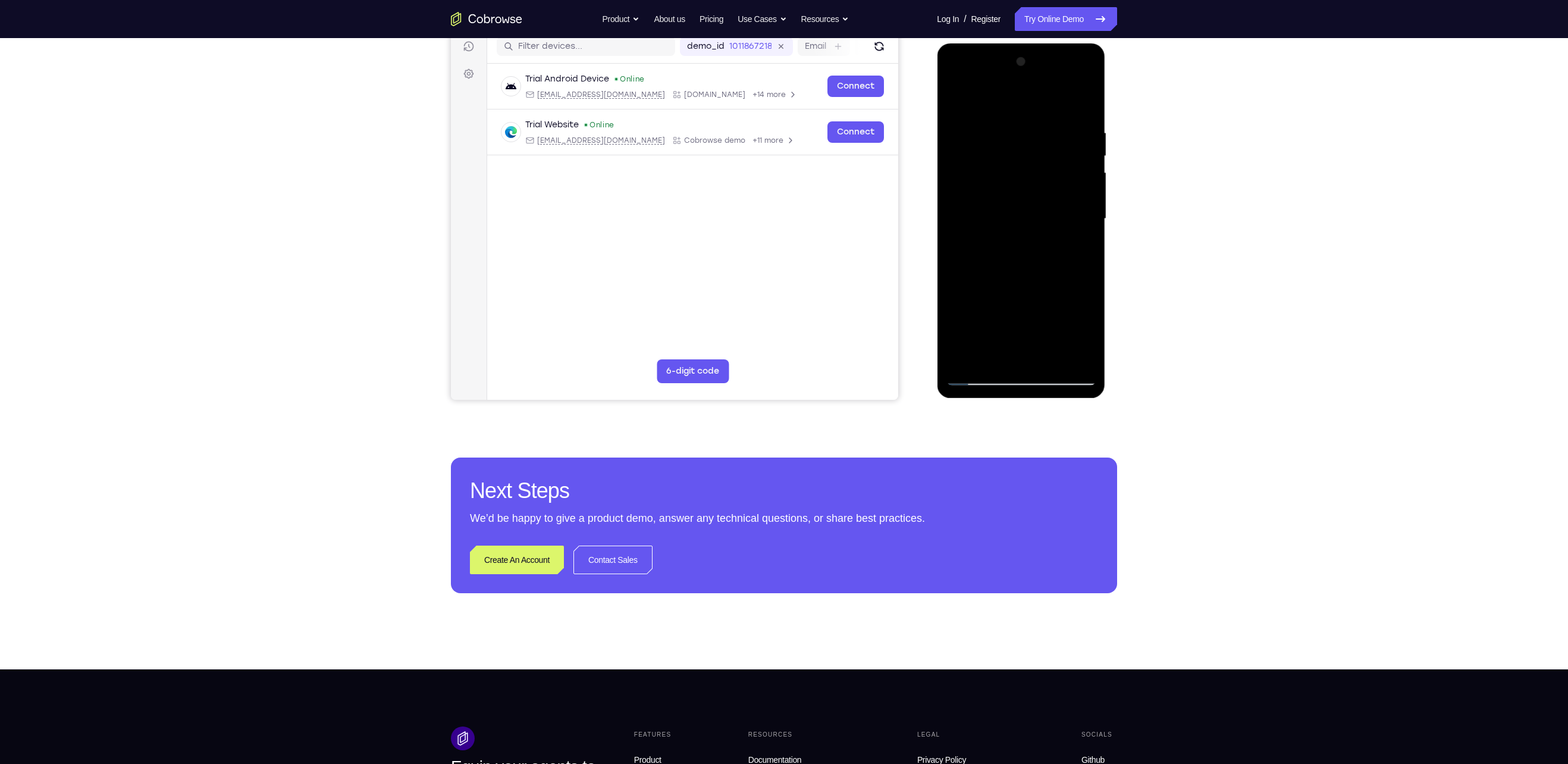
scroll to position [152, 0]
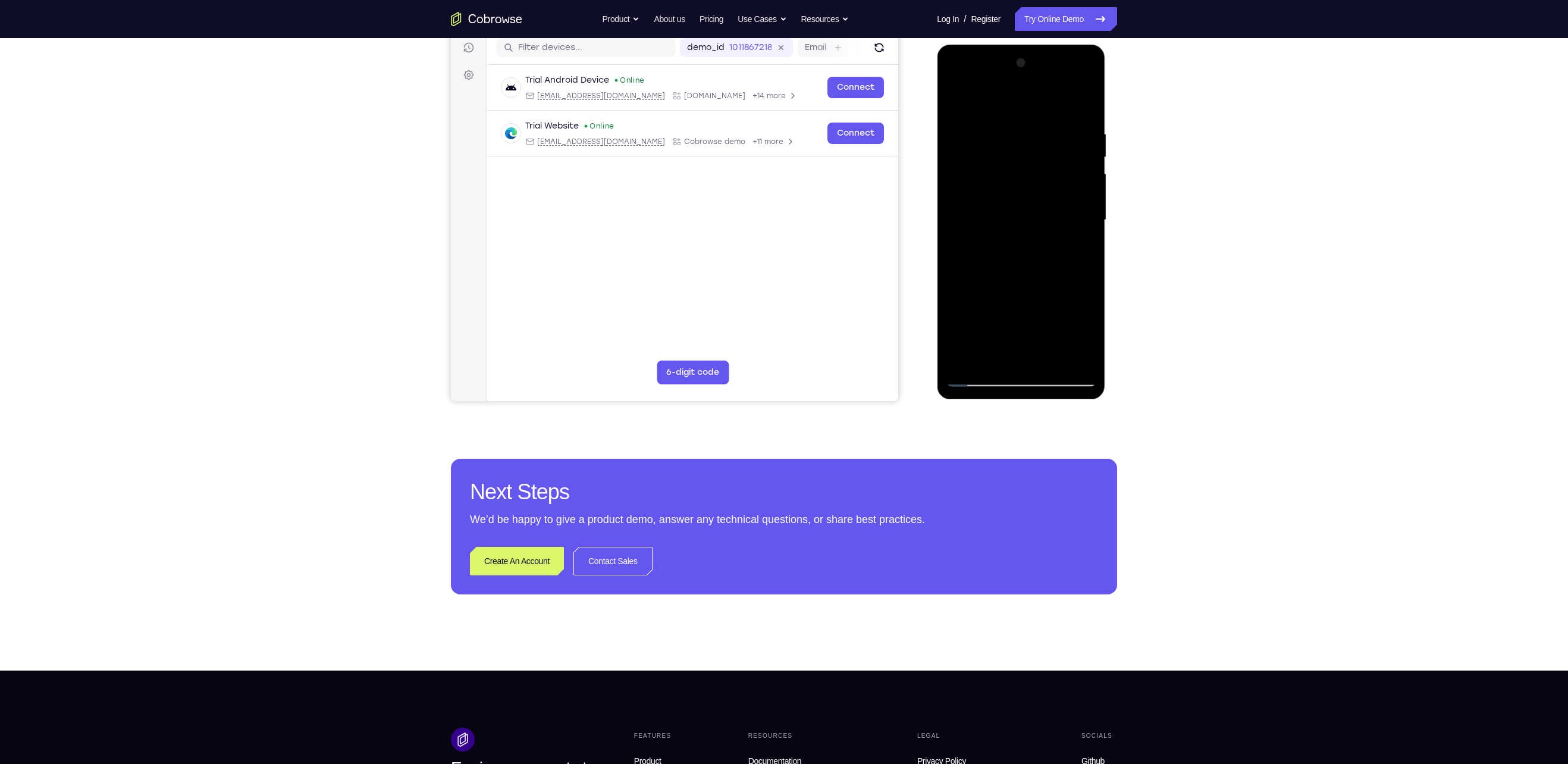
drag, startPoint x: 1042, startPoint y: 146, endPoint x: 1030, endPoint y: 239, distance: 93.8
click at [1030, 239] on div at bounding box center [1020, 220] width 150 height 333
click at [1055, 130] on div at bounding box center [1020, 220] width 150 height 333
click at [974, 195] on div at bounding box center [1020, 220] width 150 height 333
drag, startPoint x: 1038, startPoint y: 204, endPoint x: 1015, endPoint y: 248, distance: 49.6
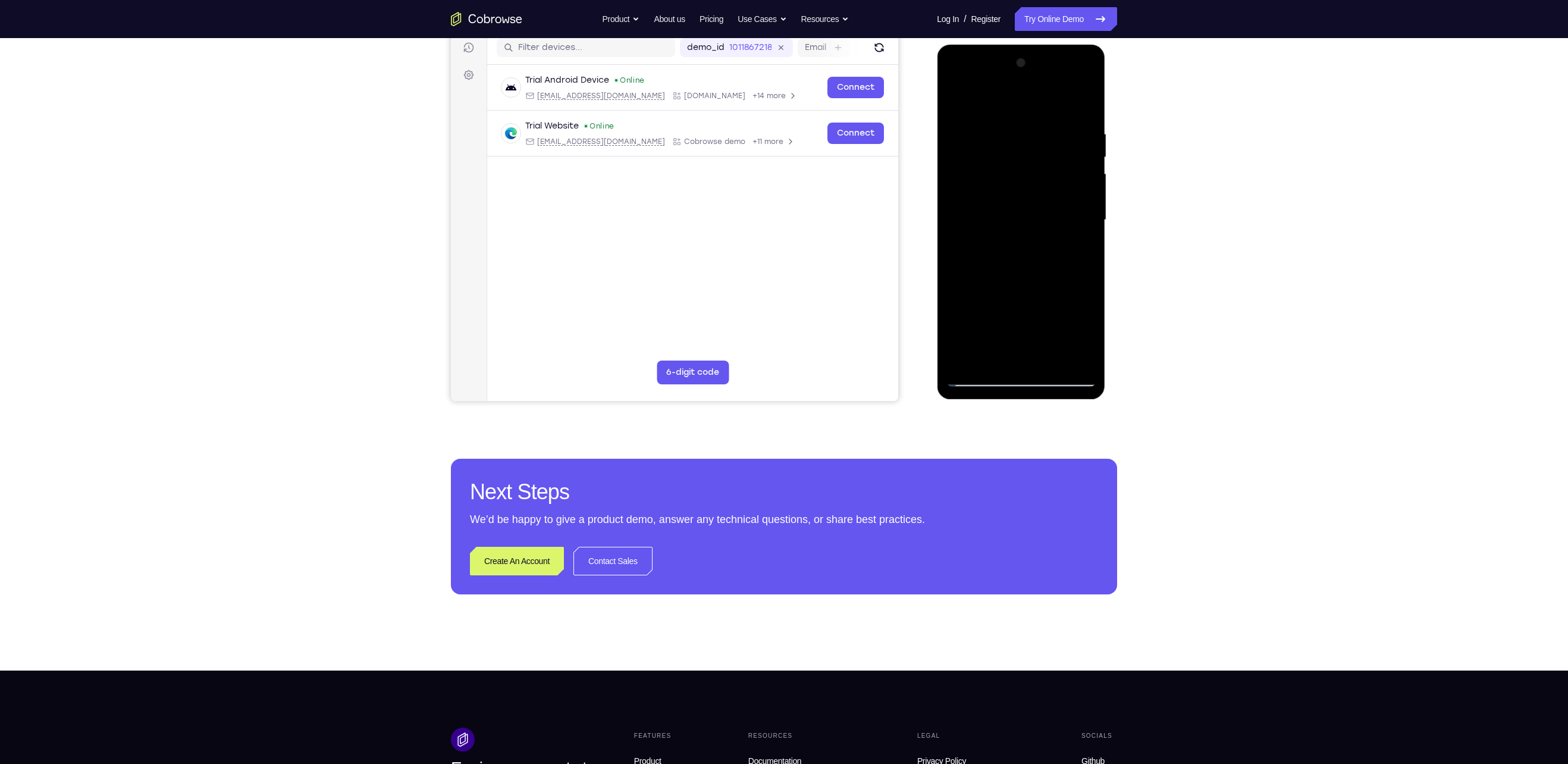
click at [1015, 248] on div at bounding box center [1020, 220] width 150 height 333
click at [1087, 72] on div at bounding box center [1020, 220] width 150 height 333
click at [948, 95] on div at bounding box center [1020, 220] width 150 height 333
click at [997, 360] on div at bounding box center [1020, 220] width 150 height 333
